Goal: Navigation & Orientation: Find specific page/section

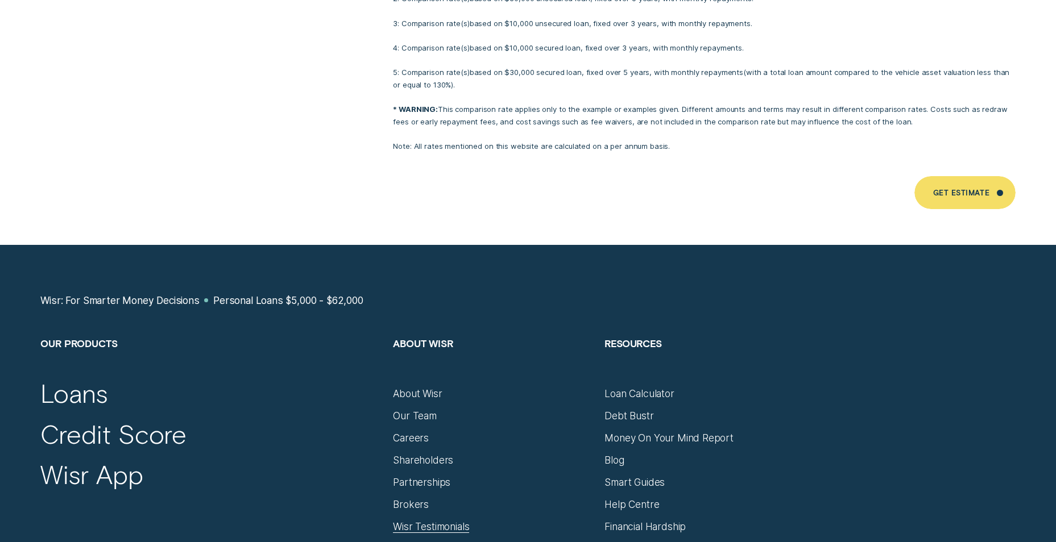
scroll to position [7504, 0]
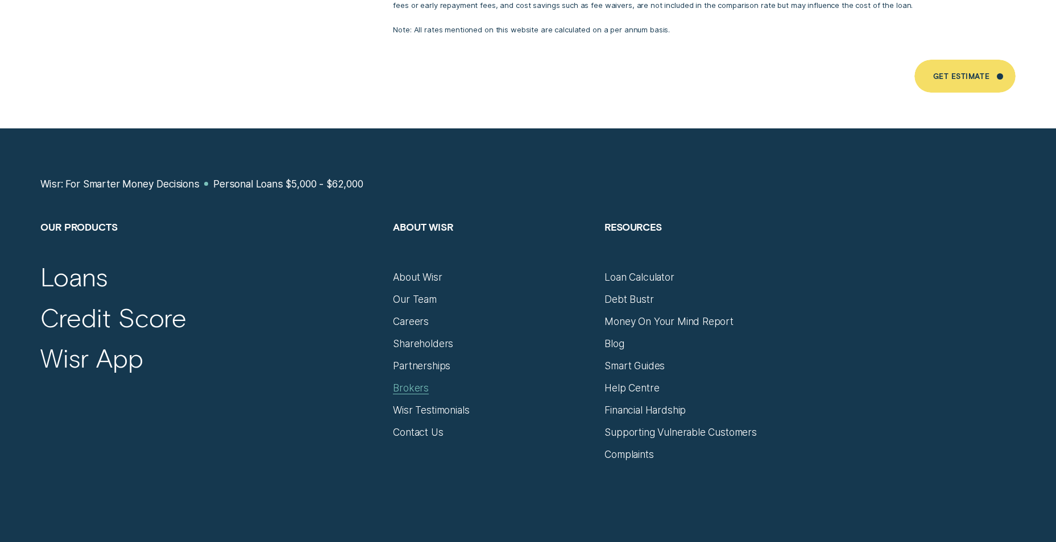
click at [418, 382] on div "Brokers" at bounding box center [411, 388] width 36 height 13
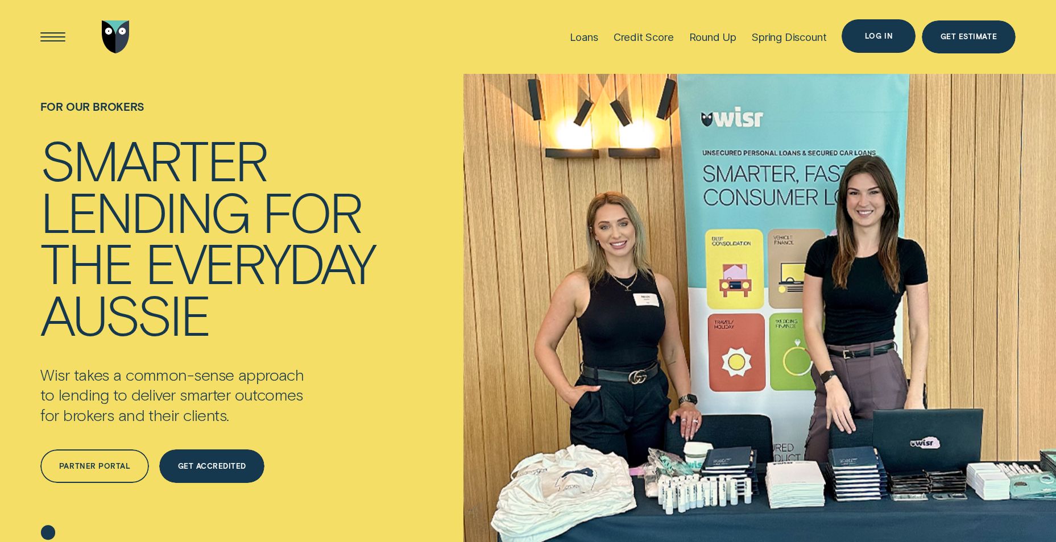
click at [875, 36] on div "Log in" at bounding box center [879, 36] width 28 height 6
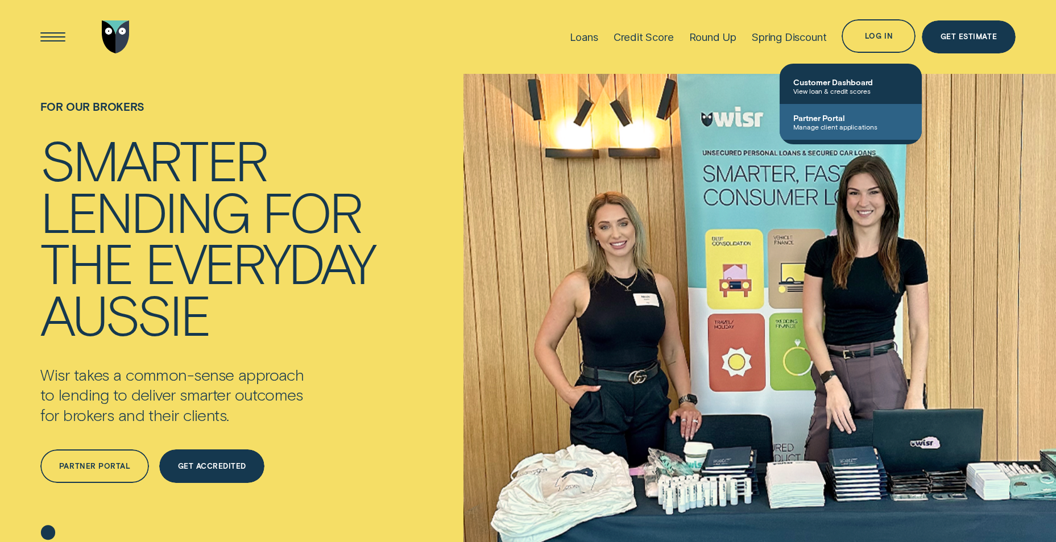
click at [857, 126] on span "Manage client applications" at bounding box center [850, 127] width 115 height 8
